Goal: Task Accomplishment & Management: Complete application form

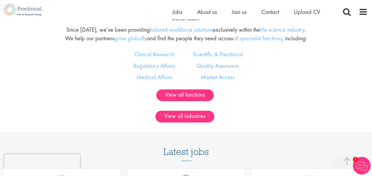
scroll to position [347, 0]
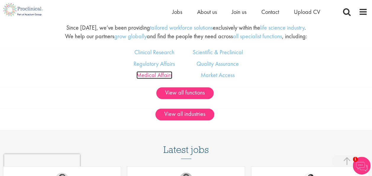
click at [156, 79] on link "Medical Affairs" at bounding box center [155, 75] width 36 height 8
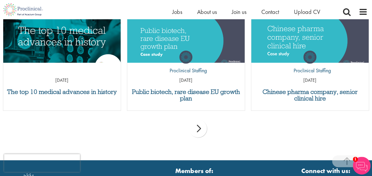
scroll to position [811, 0]
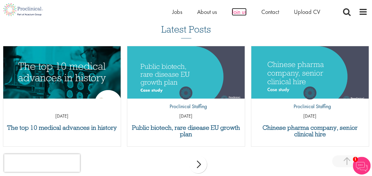
click at [233, 12] on span "Join us" at bounding box center [239, 12] width 15 height 8
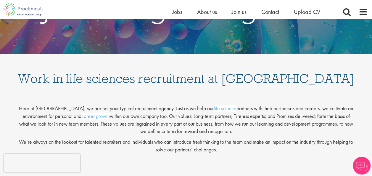
scroll to position [61, 0]
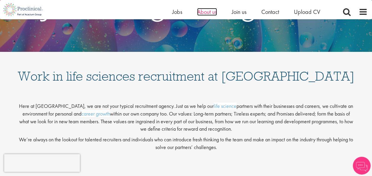
click at [213, 14] on span "About us" at bounding box center [207, 12] width 20 height 8
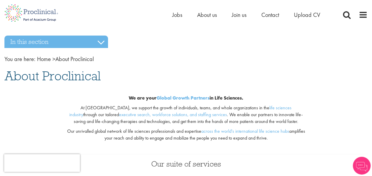
click at [329, 87] on div "We are your Global Growth Partners in Life Sciences. At Proclinical, we support…" at bounding box center [186, 119] width 372 height 69
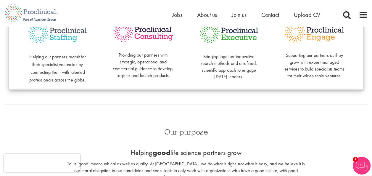
scroll to position [190, 0]
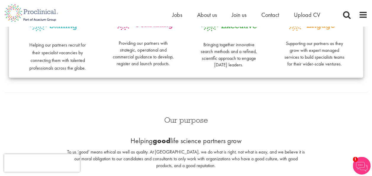
click at [314, 10] on div "Home Jobs About us Join us Contact Upload CV" at bounding box center [184, 11] width 368 height 22
click at [303, 16] on span "Upload CV" at bounding box center [307, 15] width 26 height 8
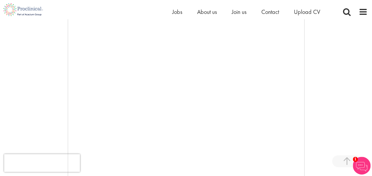
scroll to position [107, 0]
click at [46, 85] on div at bounding box center [185, 104] width 363 height 178
click at [35, 105] on div at bounding box center [185, 104] width 363 height 178
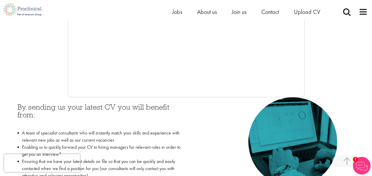
scroll to position [199, 0]
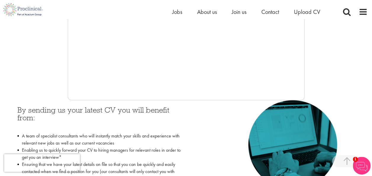
drag, startPoint x: 304, startPoint y: 72, endPoint x: 304, endPoint y: 85, distance: 12.4
click at [304, 85] on iframe at bounding box center [186, 11] width 237 height 178
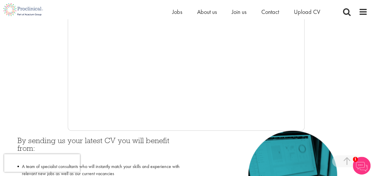
scroll to position [172, 0]
